Goal: Task Accomplishment & Management: Manage account settings

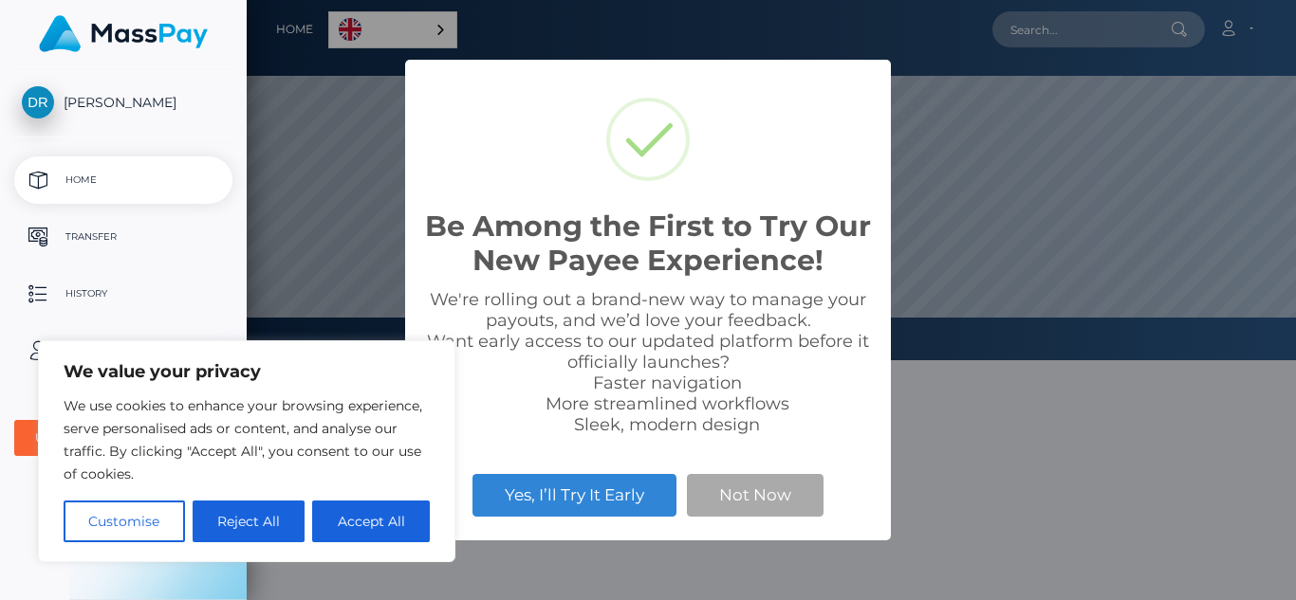
scroll to position [360, 1049]
click at [332, 523] on button "Accept All" at bounding box center [371, 522] width 118 height 42
checkbox input "true"
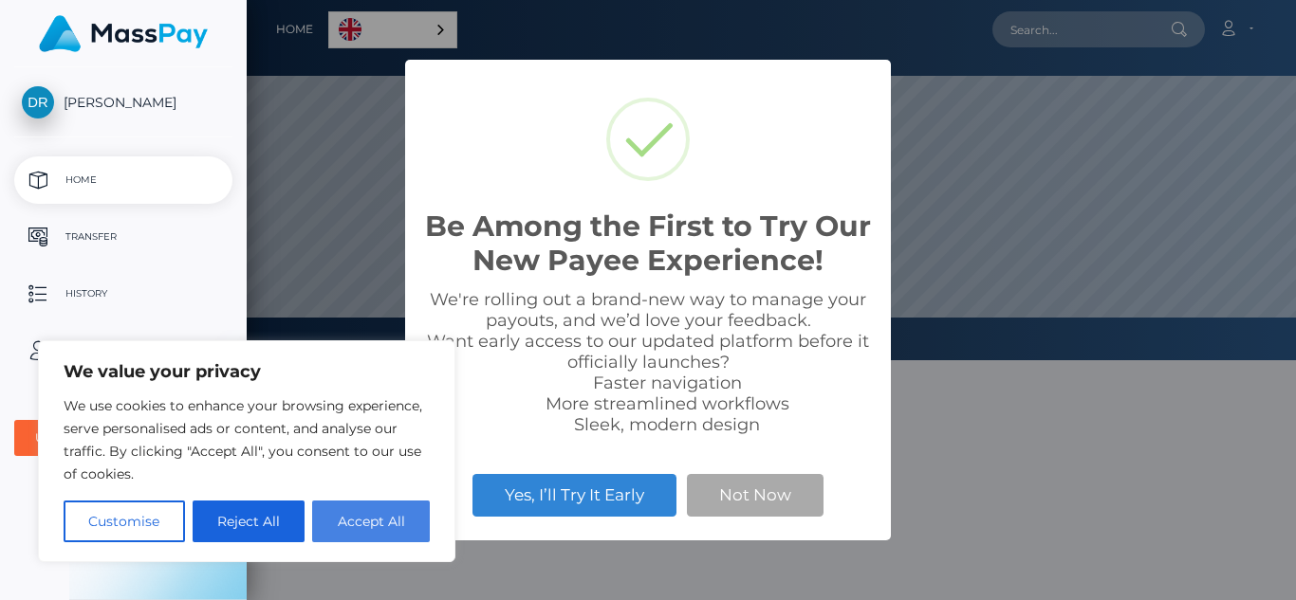
checkbox input "true"
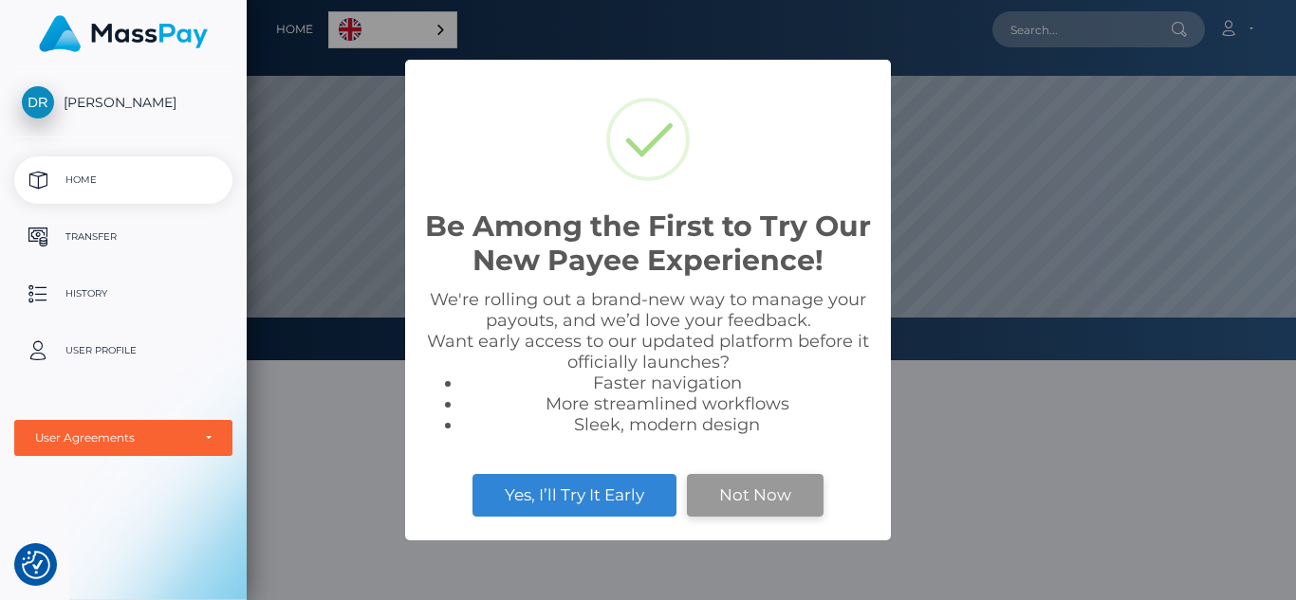
click at [741, 502] on button "Not Now" at bounding box center [755, 495] width 137 height 42
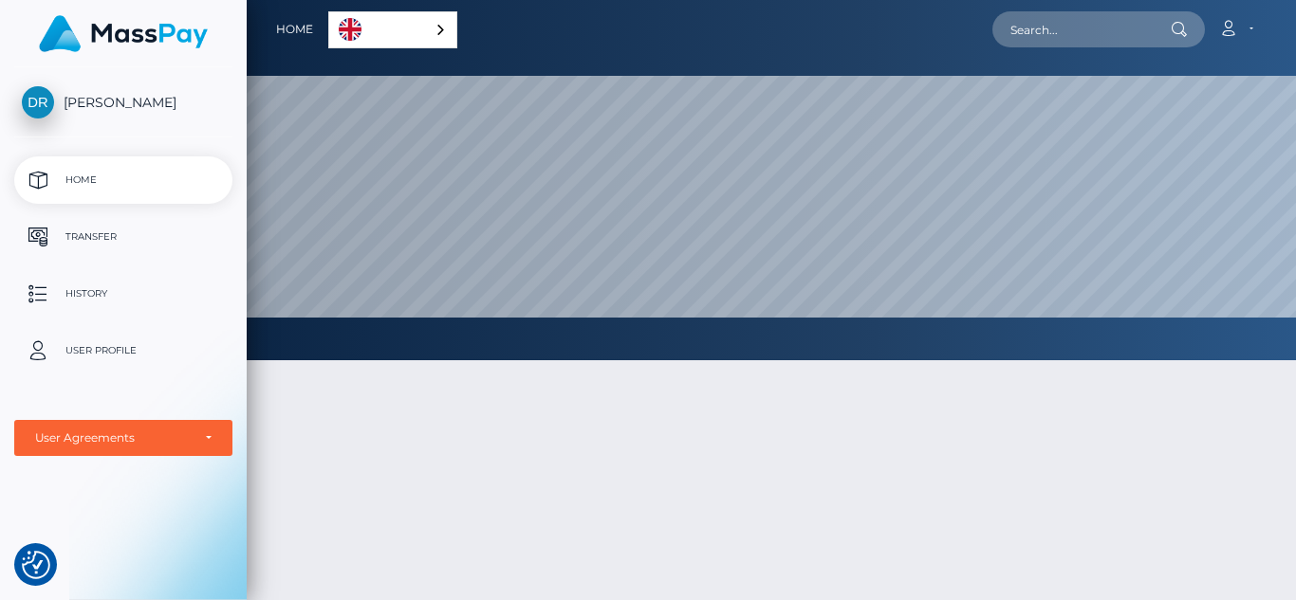
click at [428, 22] on link "English" at bounding box center [392, 29] width 127 height 35
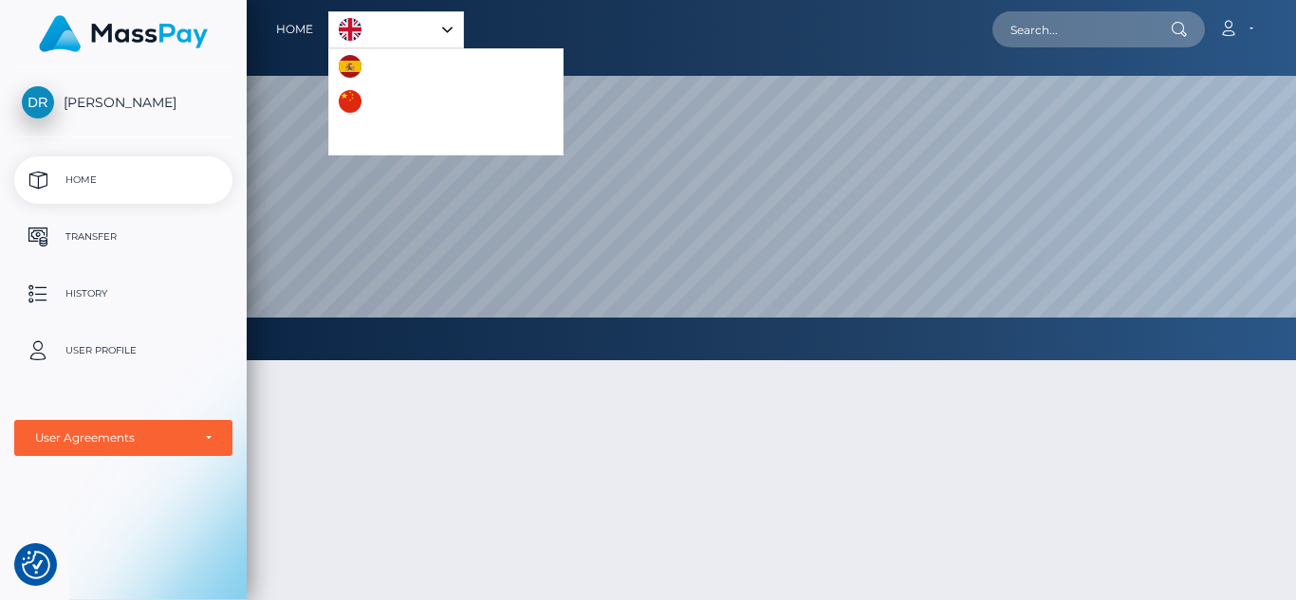
click at [428, 22] on link "English" at bounding box center [396, 29] width 134 height 35
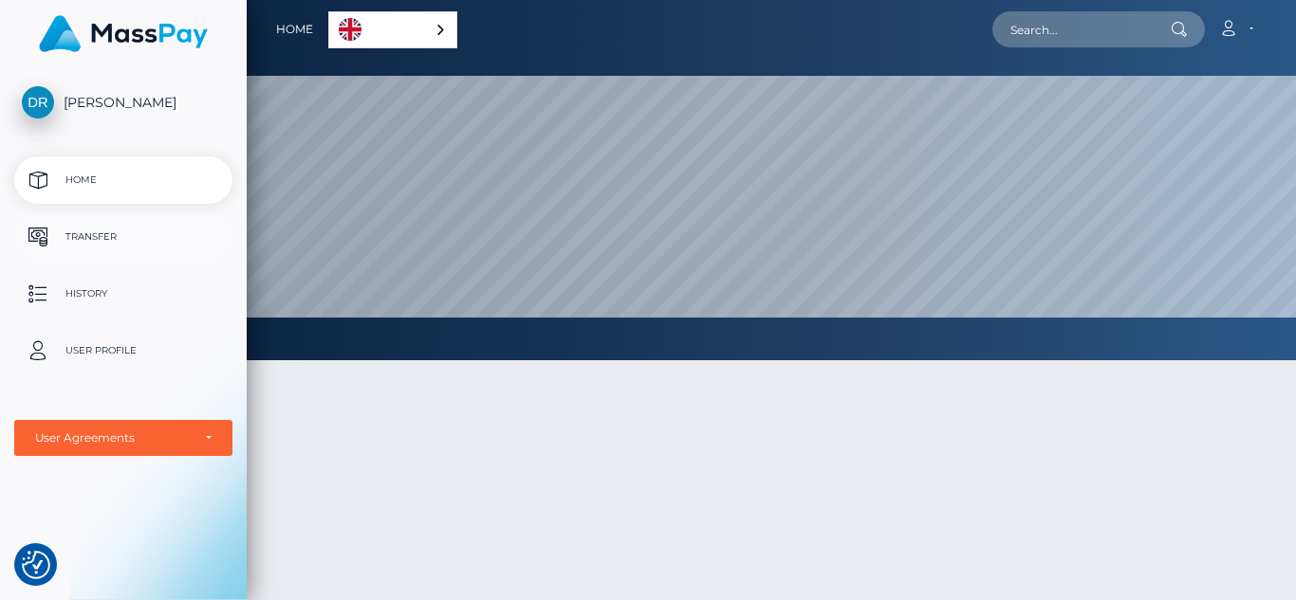
click at [130, 231] on p "Transfer" at bounding box center [123, 237] width 203 height 28
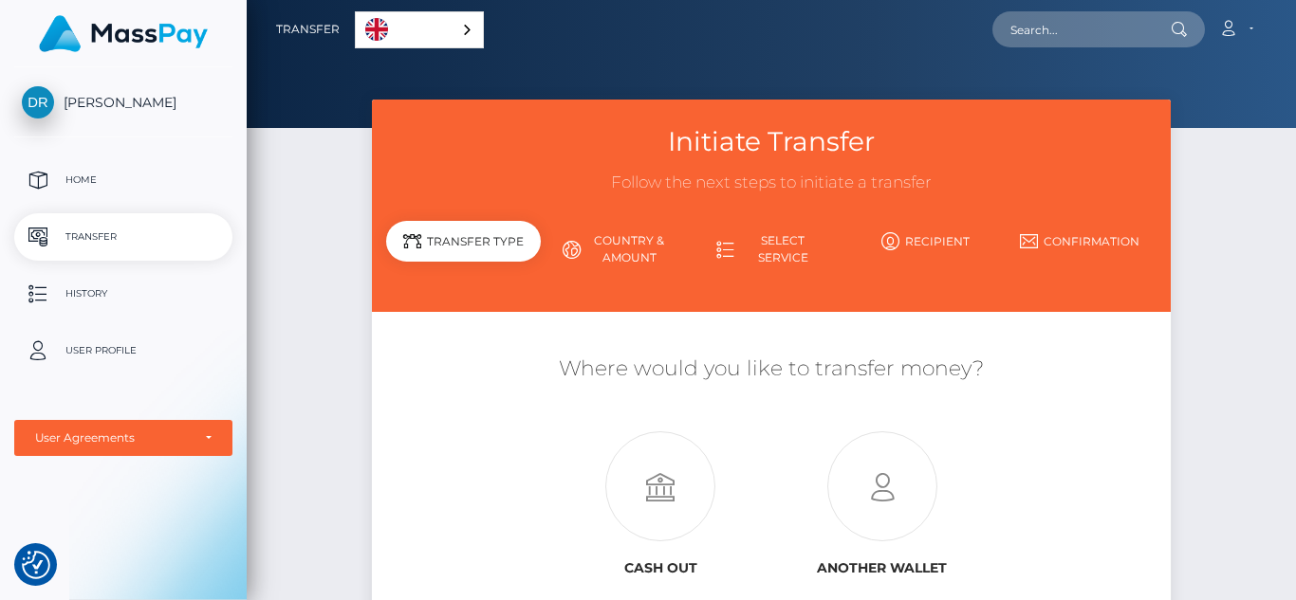
click at [135, 102] on span "[PERSON_NAME]" at bounding box center [123, 102] width 218 height 17
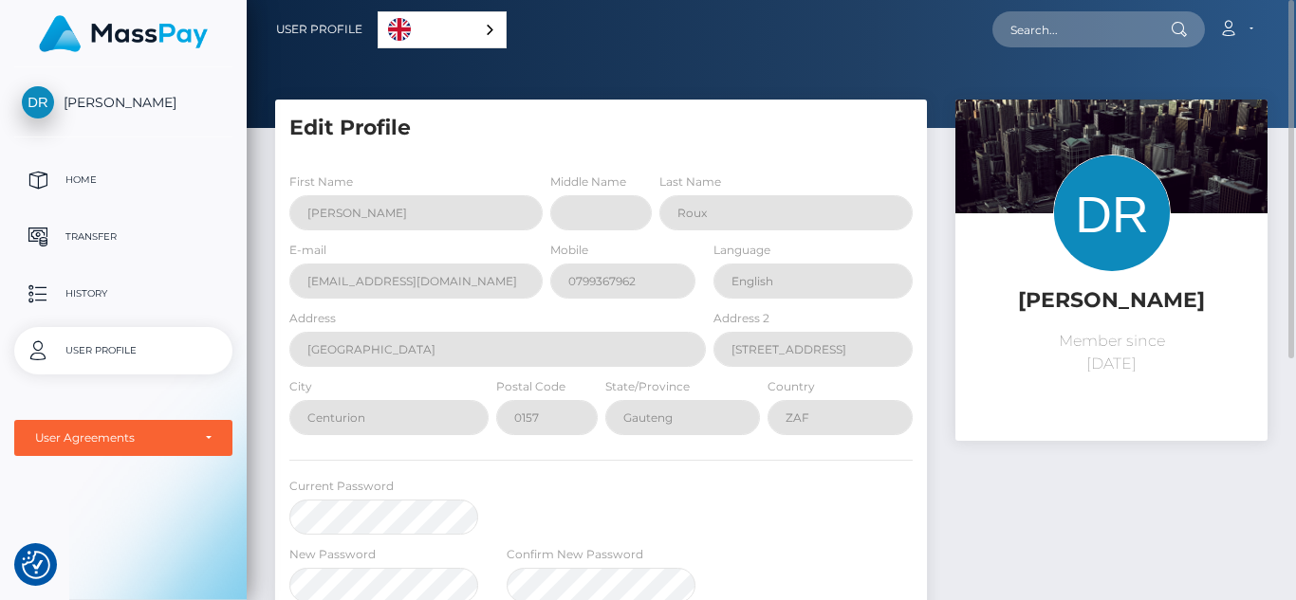
click at [488, 30] on div "English" at bounding box center [442, 29] width 129 height 37
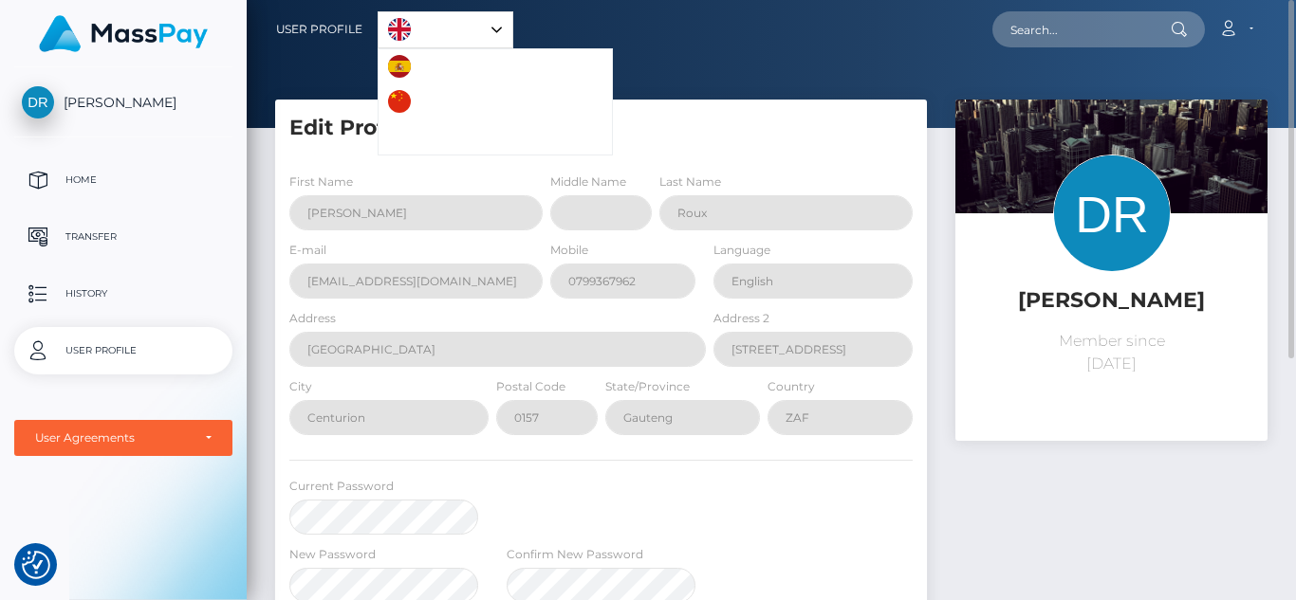
click at [488, 30] on link "English" at bounding box center [446, 29] width 134 height 35
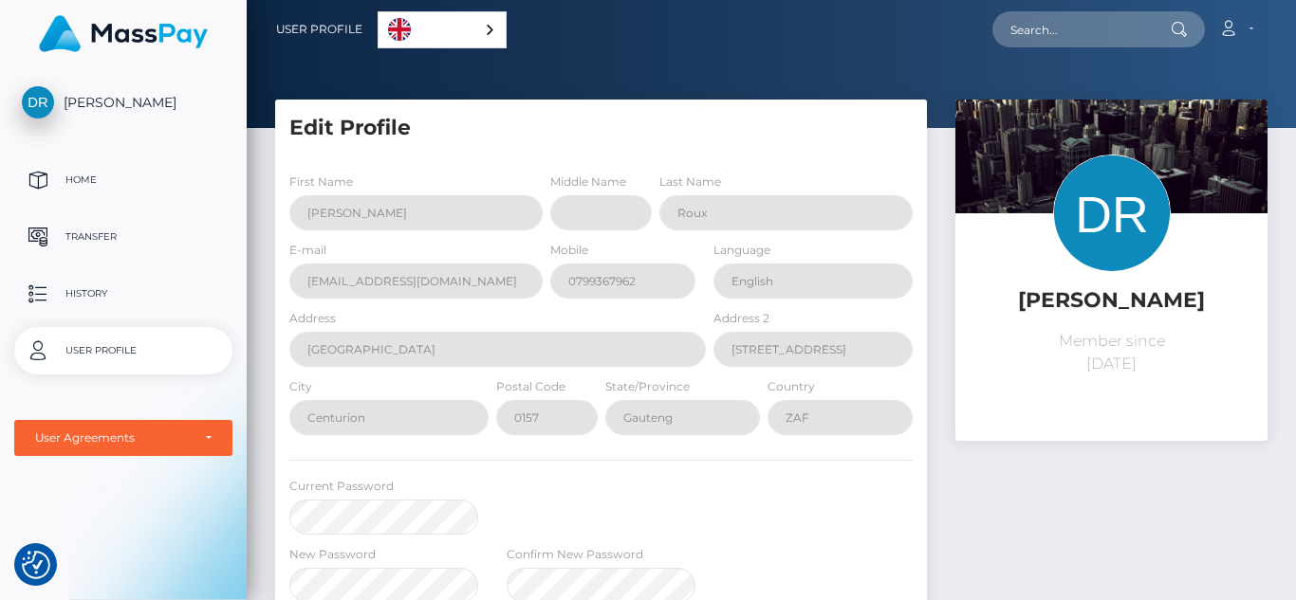
click at [118, 184] on p "Home" at bounding box center [123, 180] width 203 height 28
